Goal: Task Accomplishment & Management: Manage account settings

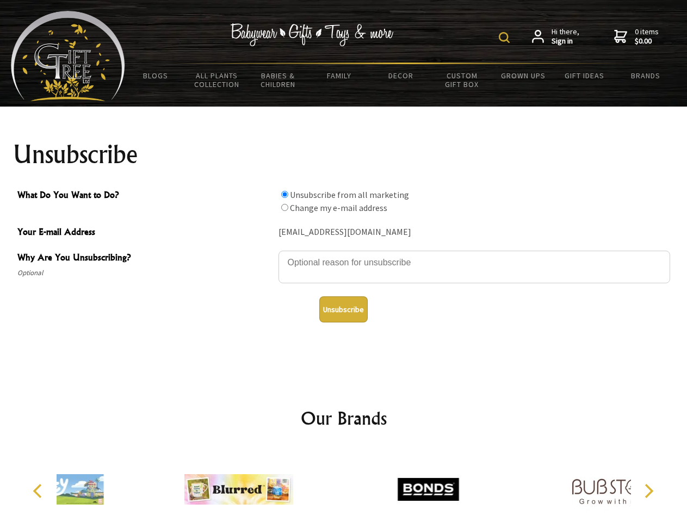
click at [506, 38] on img at bounding box center [504, 37] width 11 height 11
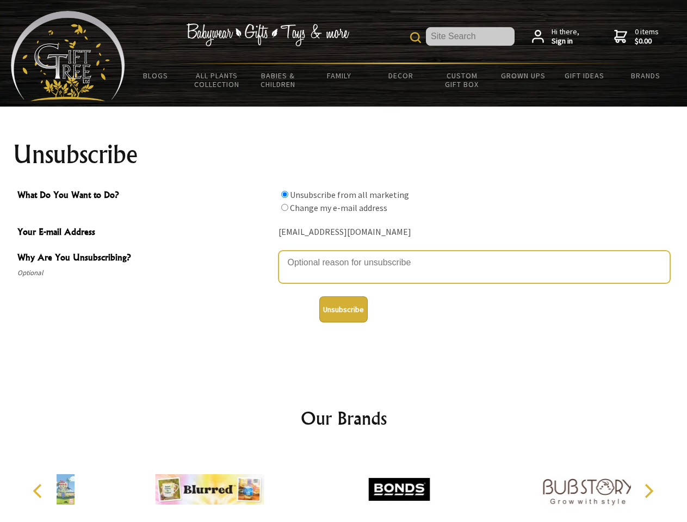
click at [344, 255] on textarea "Why Are You Unsubscribing?" at bounding box center [475, 267] width 392 height 33
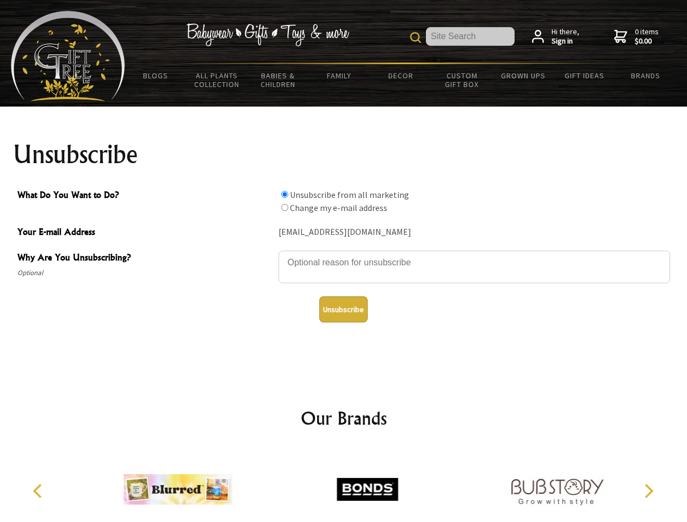
click at [285, 194] on input "What Do You Want to Do?" at bounding box center [284, 194] width 7 height 7
click at [285, 207] on input "What Do You Want to Do?" at bounding box center [284, 207] width 7 height 7
radio input "true"
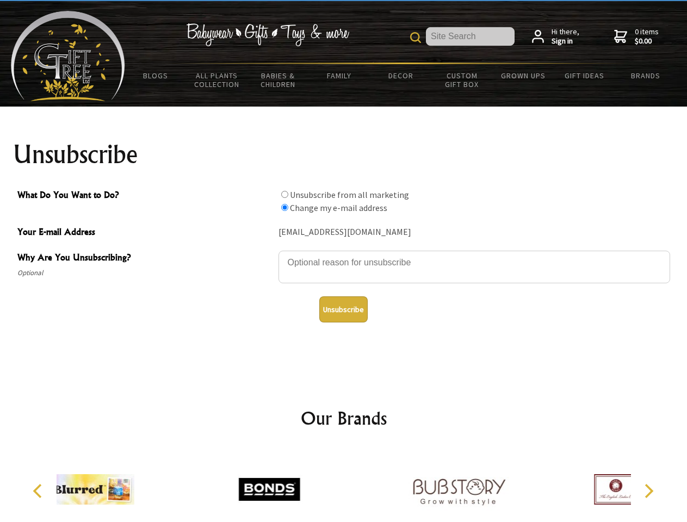
click at [343, 310] on button "Unsubscribe" at bounding box center [343, 310] width 48 height 26
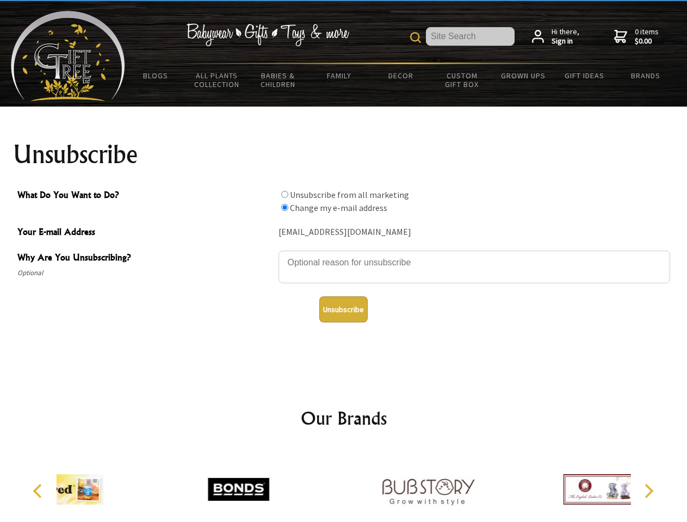
click at [344, 485] on div at bounding box center [428, 491] width 189 height 85
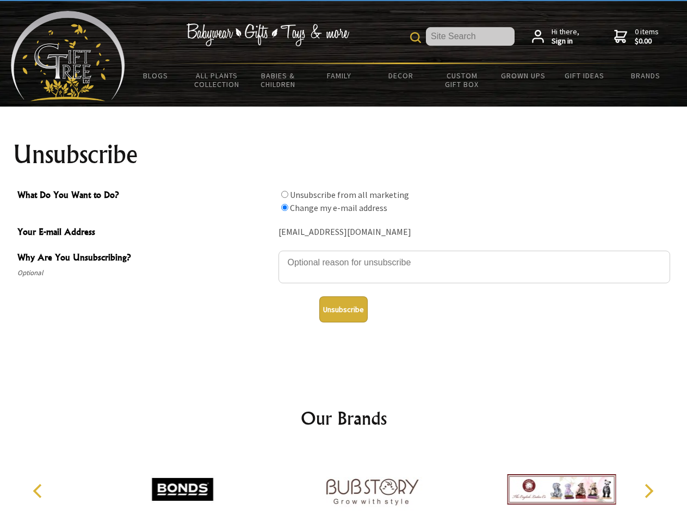
click at [39, 491] on icon "Previous" at bounding box center [39, 491] width 14 height 14
click at [649, 491] on icon "Next" at bounding box center [648, 491] width 14 height 14
